Goal: Task Accomplishment & Management: Manage account settings

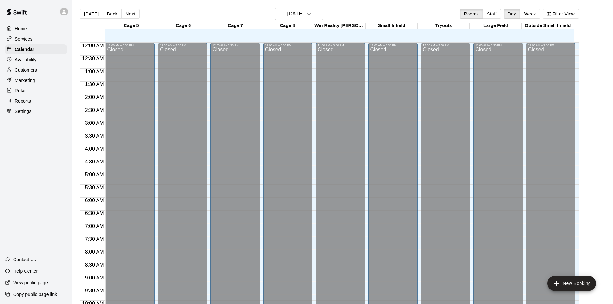
scroll to position [309, 0]
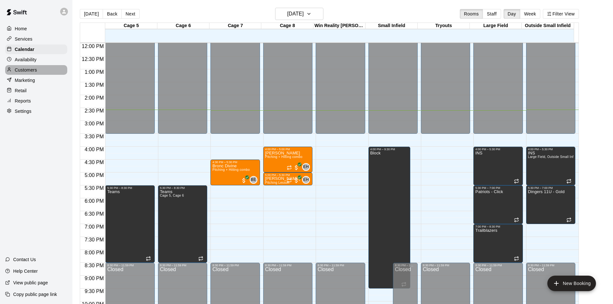
click at [26, 69] on p "Customers" at bounding box center [26, 70] width 22 height 6
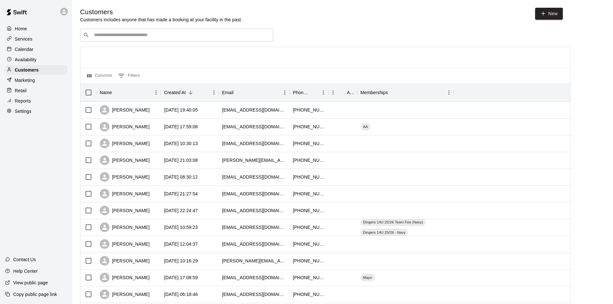
click at [24, 37] on p "Services" at bounding box center [24, 39] width 18 height 6
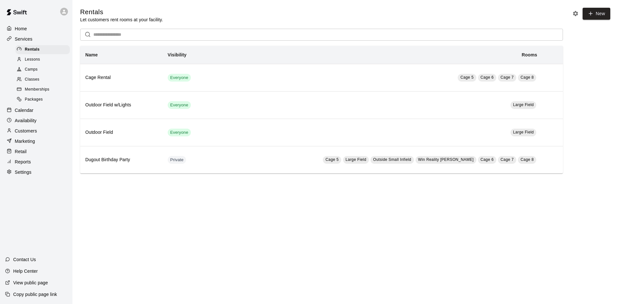
click at [48, 89] on span "Memberships" at bounding box center [37, 89] width 24 height 6
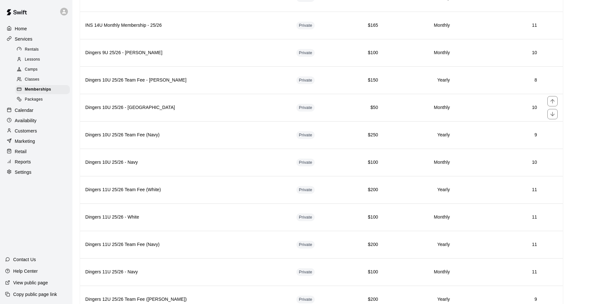
scroll to position [805, 0]
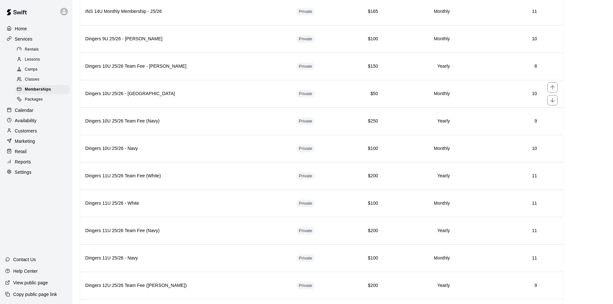
click at [202, 98] on th "Dingers 10U 25/26 - [GEOGRAPHIC_DATA]" at bounding box center [185, 93] width 211 height 27
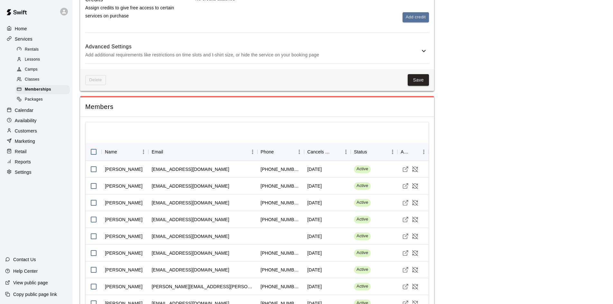
scroll to position [422, 0]
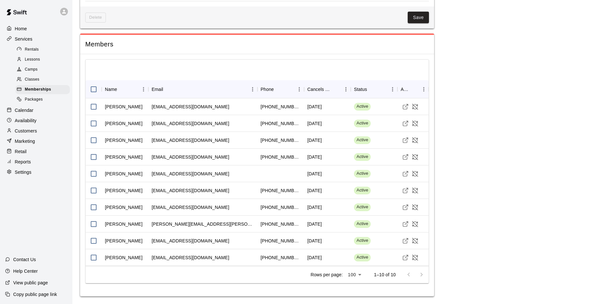
click at [43, 91] on span "Memberships" at bounding box center [38, 89] width 26 height 6
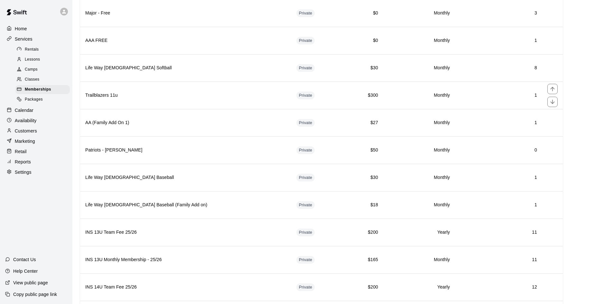
scroll to position [580, 0]
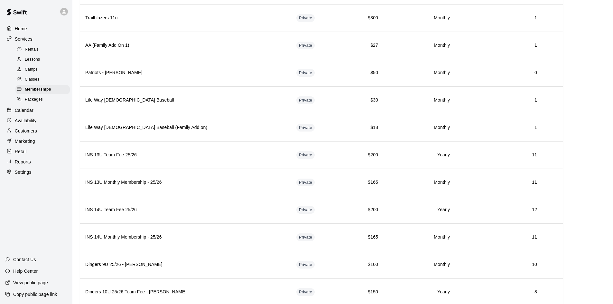
click at [25, 131] on p "Customers" at bounding box center [26, 131] width 22 height 6
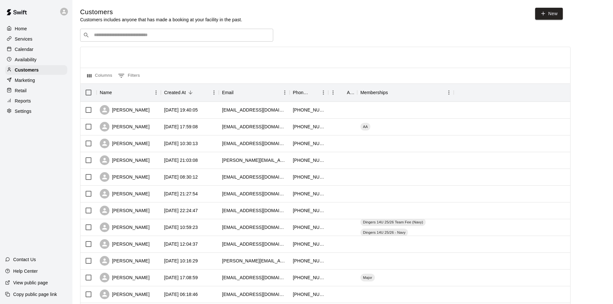
click at [123, 38] on input "Search customers by name or email" at bounding box center [181, 35] width 178 height 6
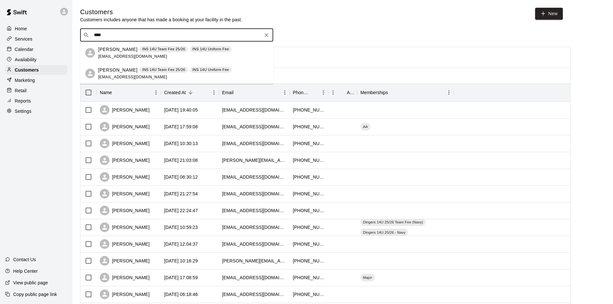
type input "****"
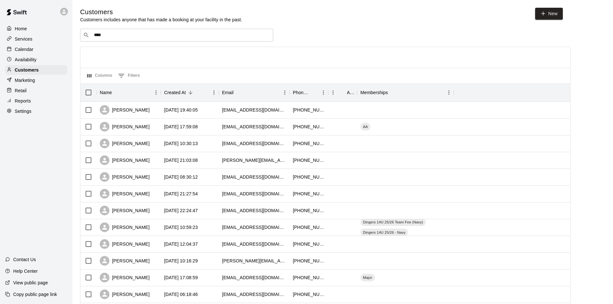
click at [112, 37] on input "****" at bounding box center [176, 35] width 169 height 6
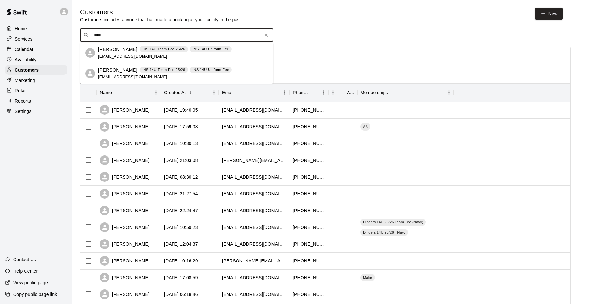
click at [119, 54] on span "[EMAIL_ADDRESS][DOMAIN_NAME]" at bounding box center [132, 56] width 69 height 5
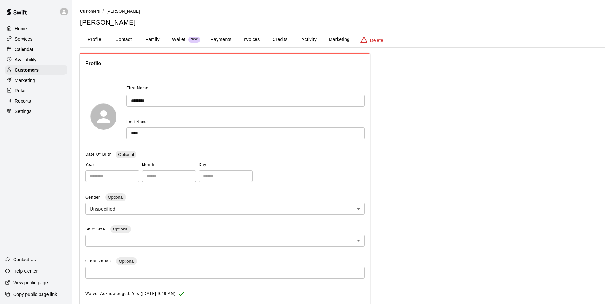
click at [126, 34] on button "Contact" at bounding box center [123, 39] width 29 height 15
select select "**"
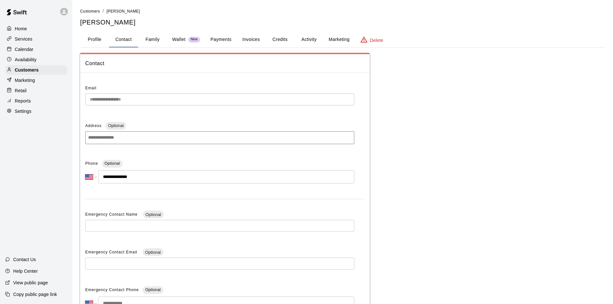
click at [28, 41] on p "Services" at bounding box center [24, 39] width 18 height 6
